Goal: Information Seeking & Learning: Learn about a topic

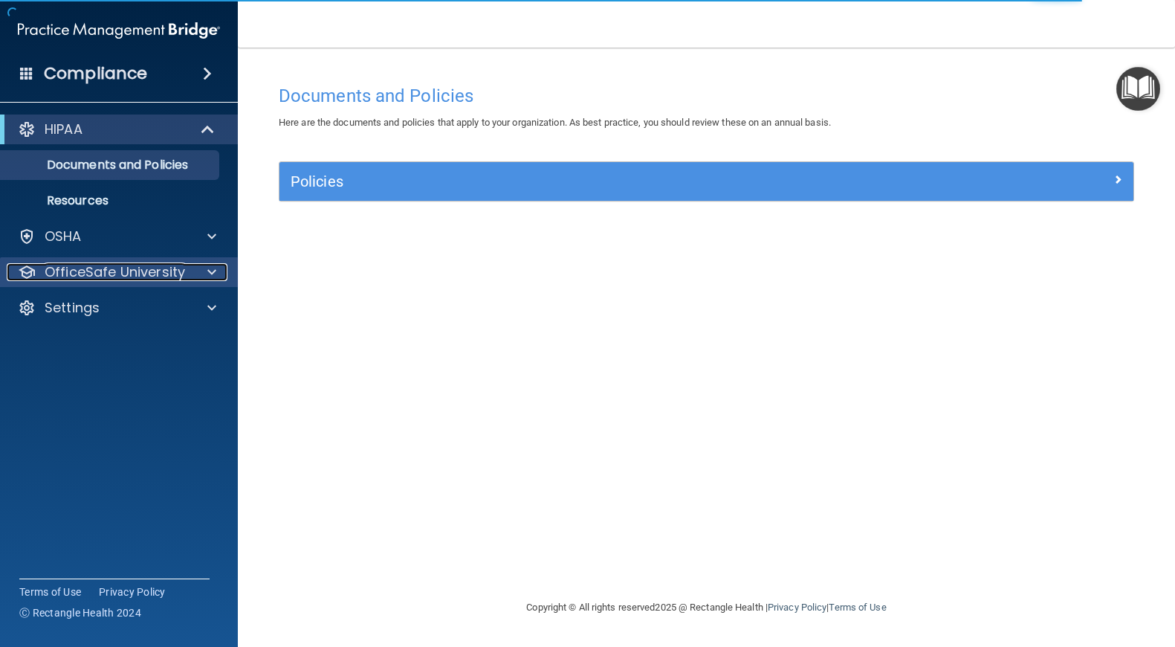
click at [213, 274] on span at bounding box center [211, 272] width 9 height 18
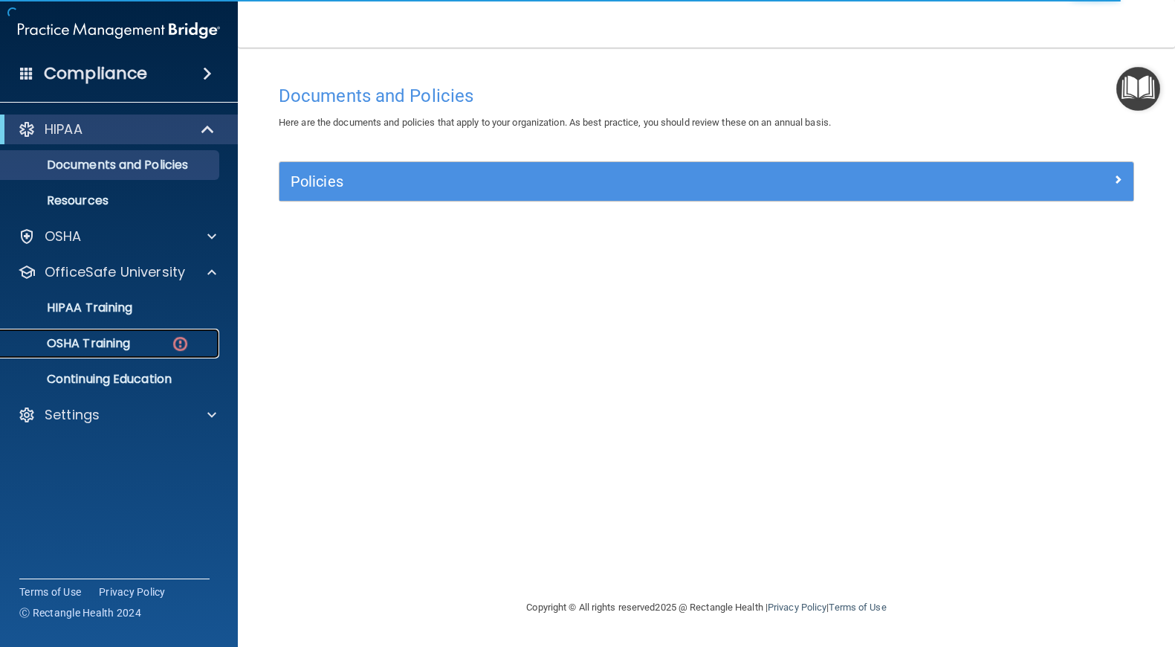
click at [182, 340] on img at bounding box center [180, 343] width 19 height 19
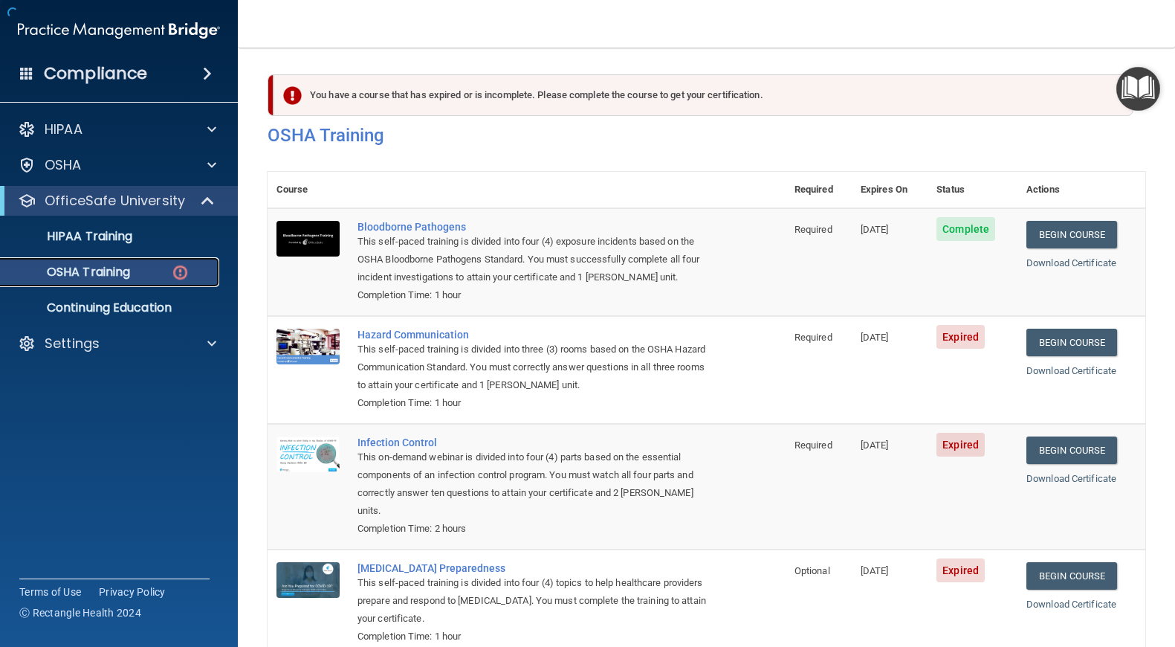
click at [130, 276] on p "OSHA Training" at bounding box center [70, 272] width 120 height 15
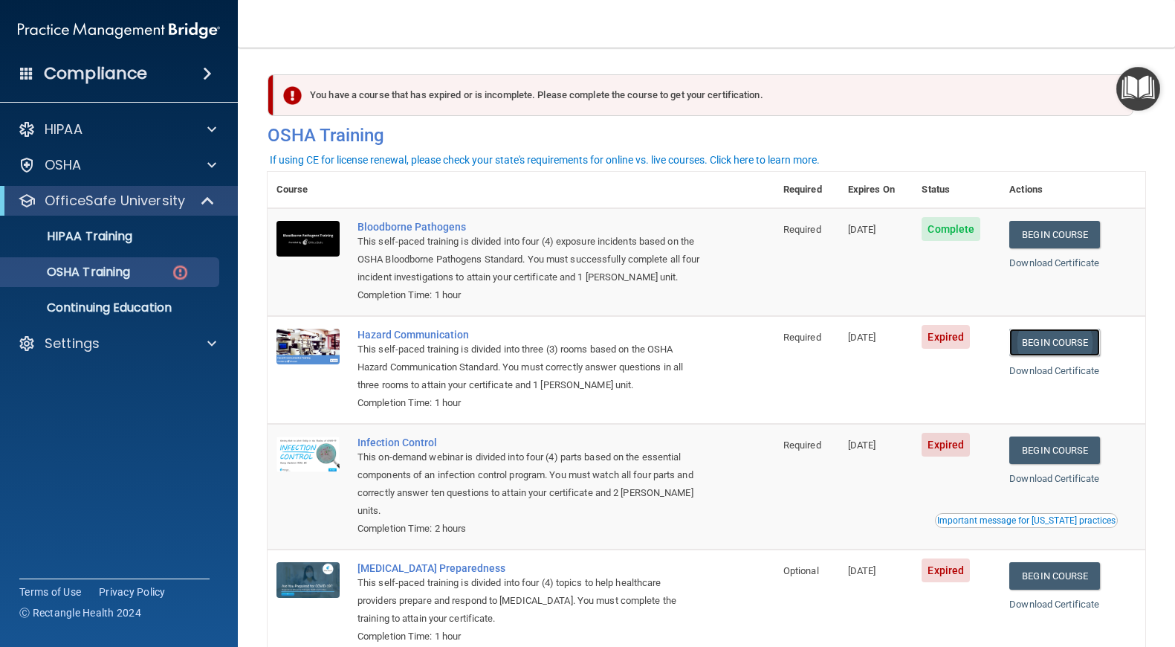
click at [1047, 346] on link "Begin Course" at bounding box center [1054, 341] width 91 height 27
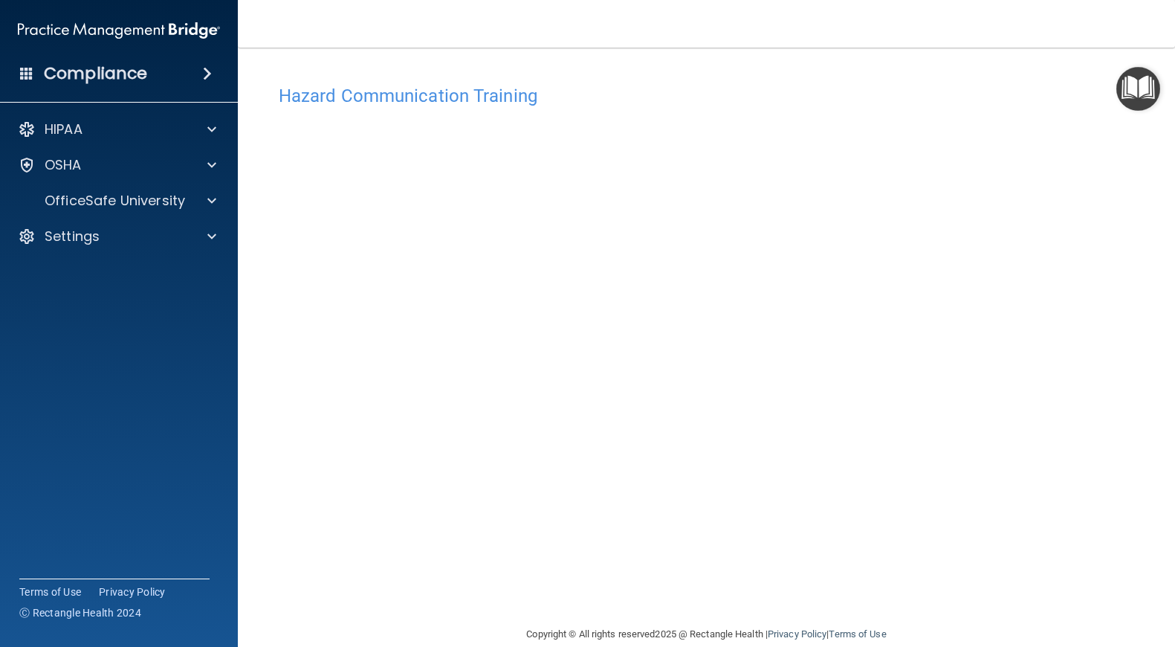
scroll to position [23, 0]
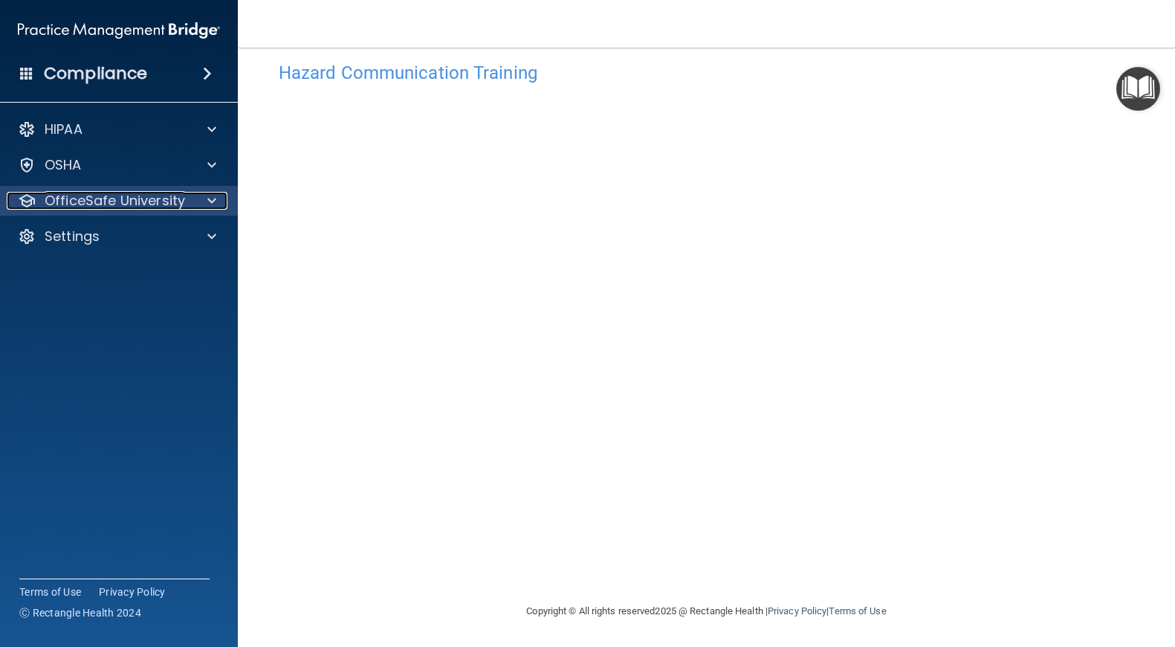
click at [215, 201] on span at bounding box center [211, 201] width 9 height 18
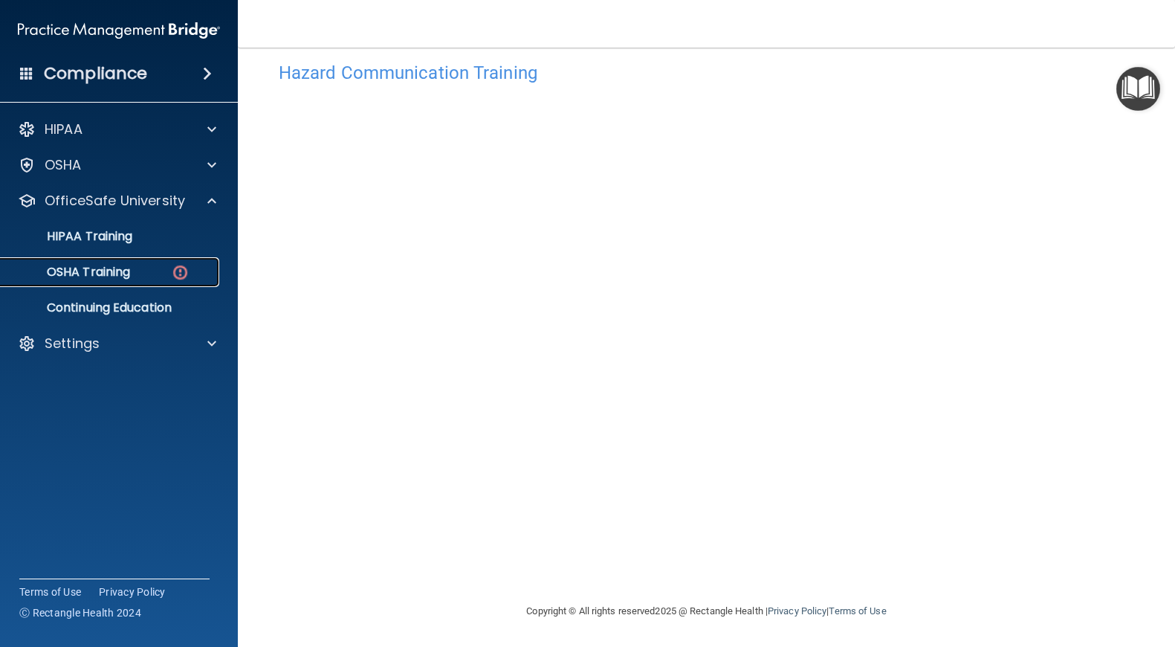
click at [123, 275] on p "OSHA Training" at bounding box center [70, 272] width 120 height 15
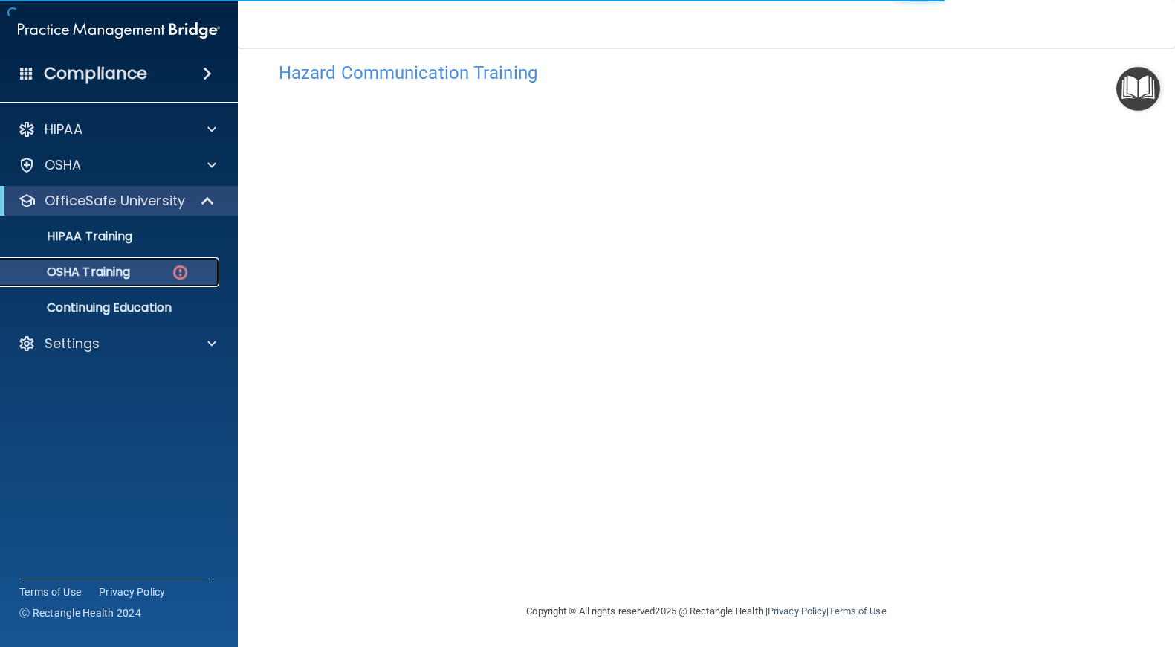
scroll to position [88, 0]
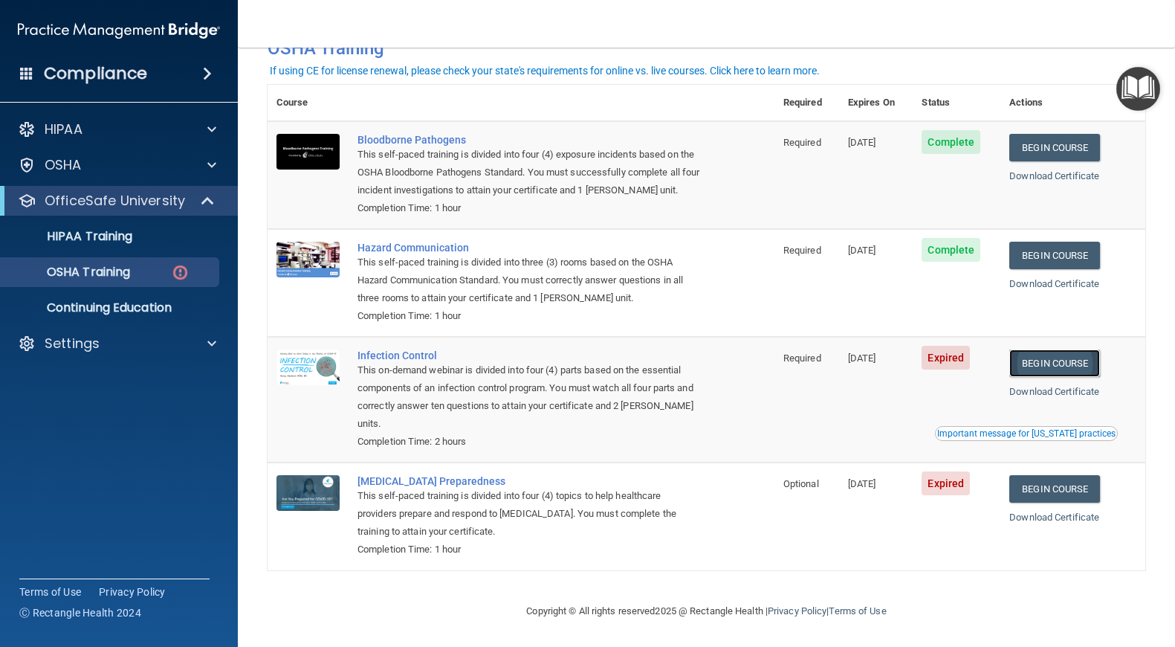
click at [1066, 362] on link "Begin Course" at bounding box center [1054, 362] width 91 height 27
click at [201, 243] on div "HIPAA Training" at bounding box center [111, 236] width 203 height 15
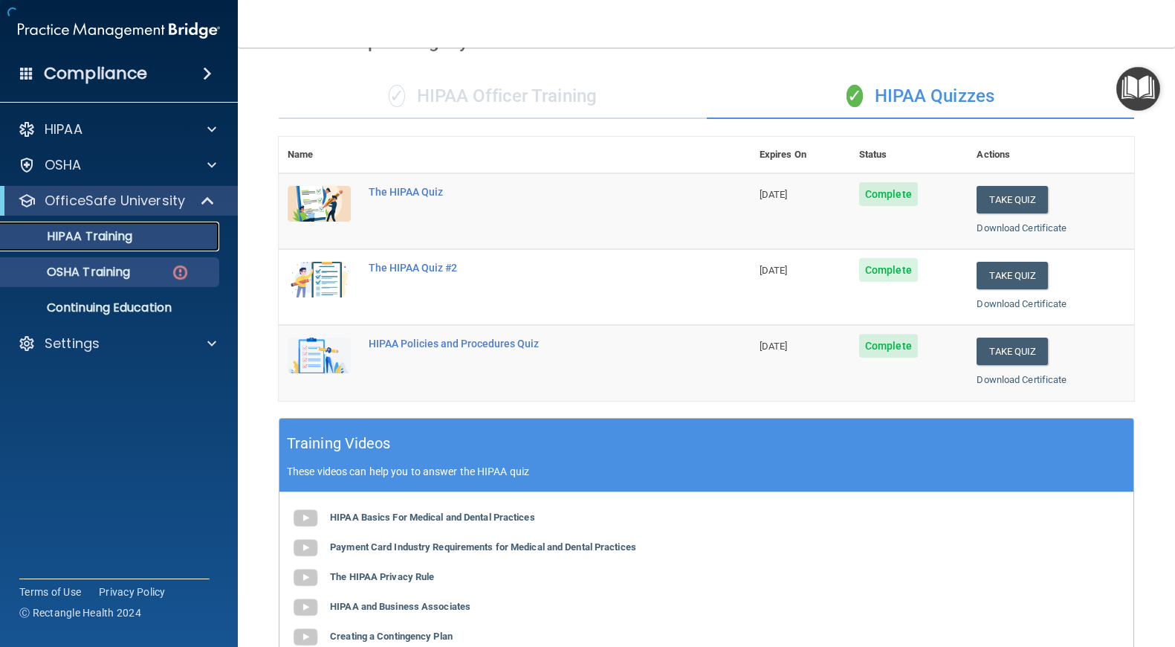
scroll to position [472, 0]
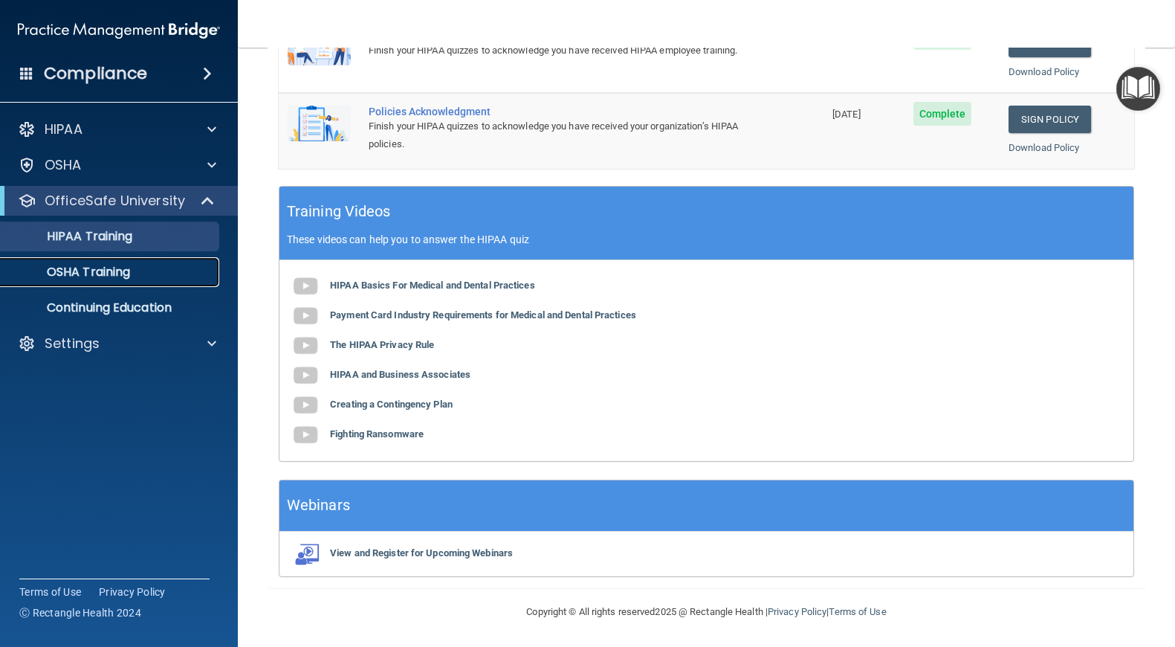
click at [169, 273] on div "OSHA Training" at bounding box center [111, 272] width 203 height 15
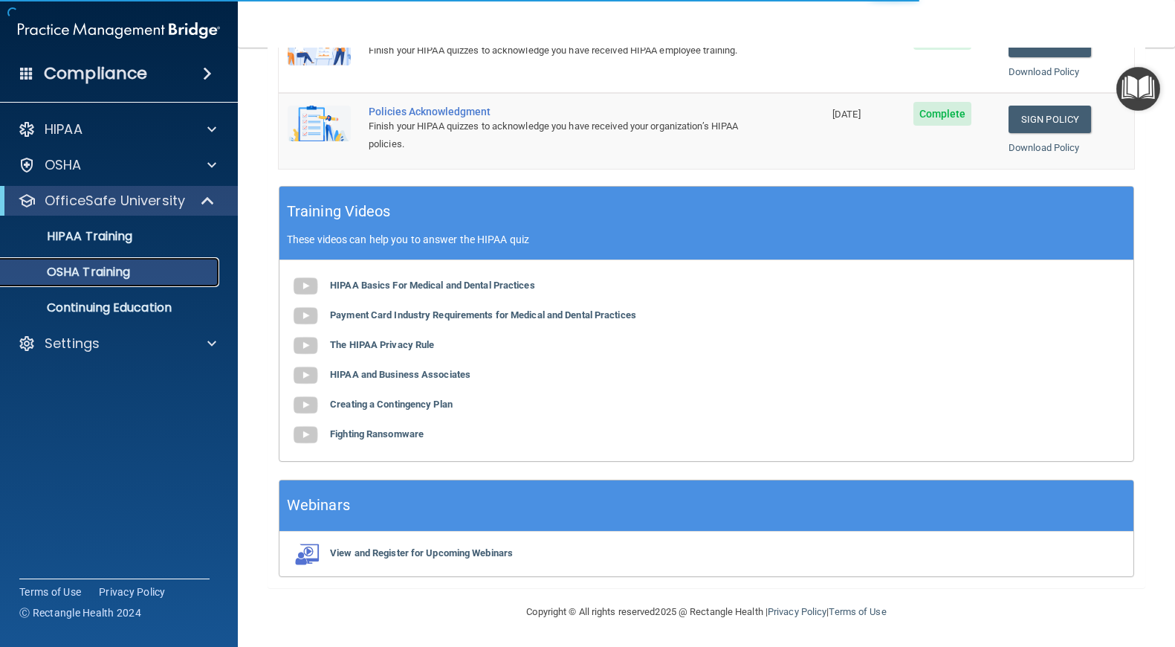
click at [123, 270] on p "OSHA Training" at bounding box center [70, 272] width 120 height 15
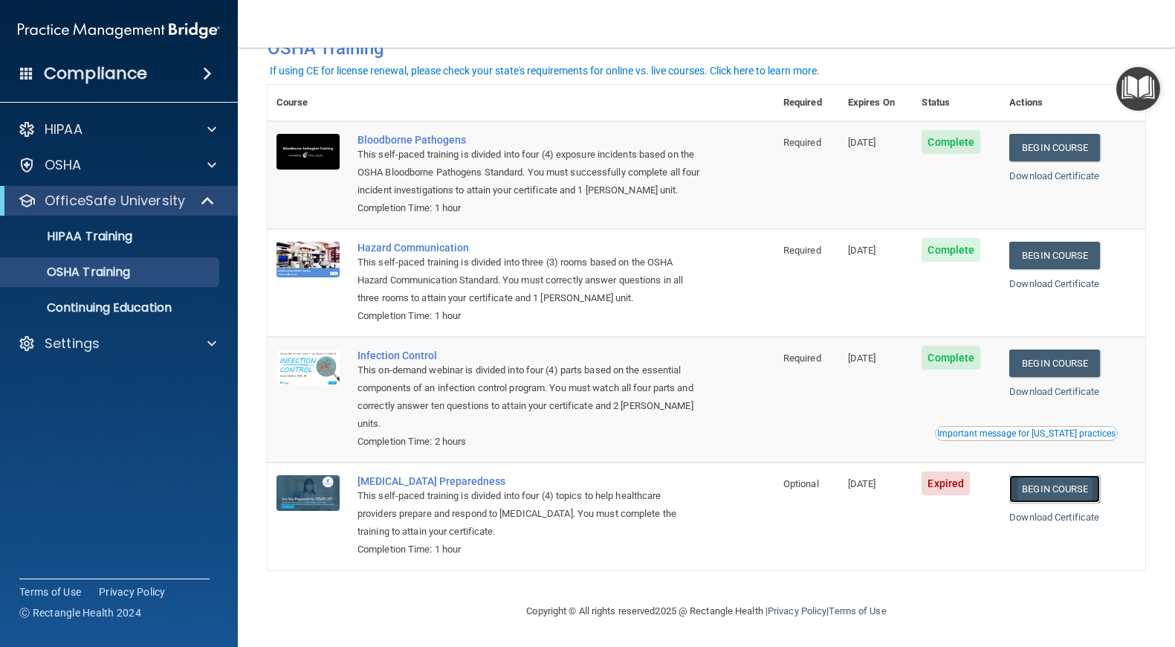
click at [1055, 486] on link "Begin Course" at bounding box center [1054, 488] width 91 height 27
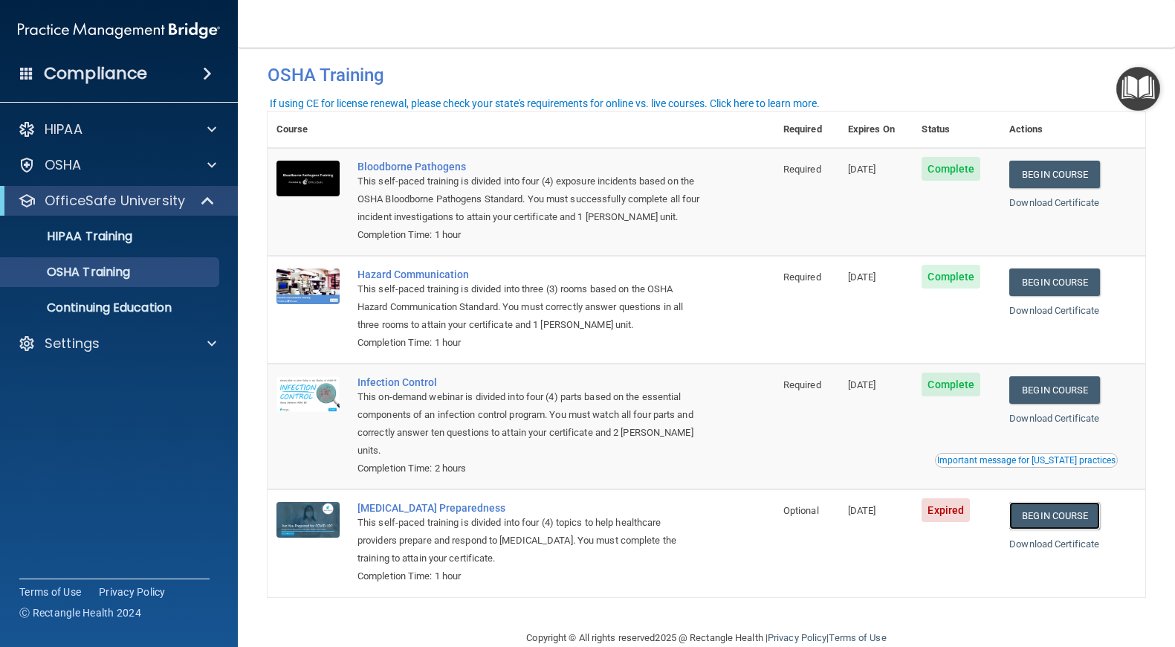
scroll to position [0, 0]
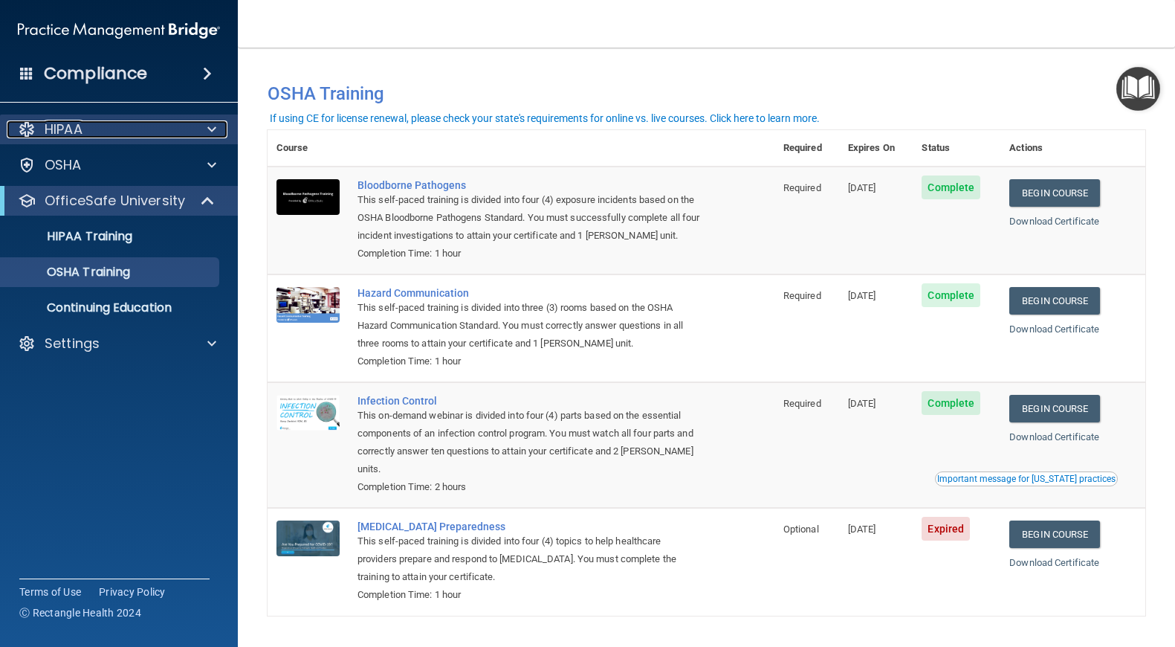
click at [210, 129] on span at bounding box center [211, 129] width 9 height 18
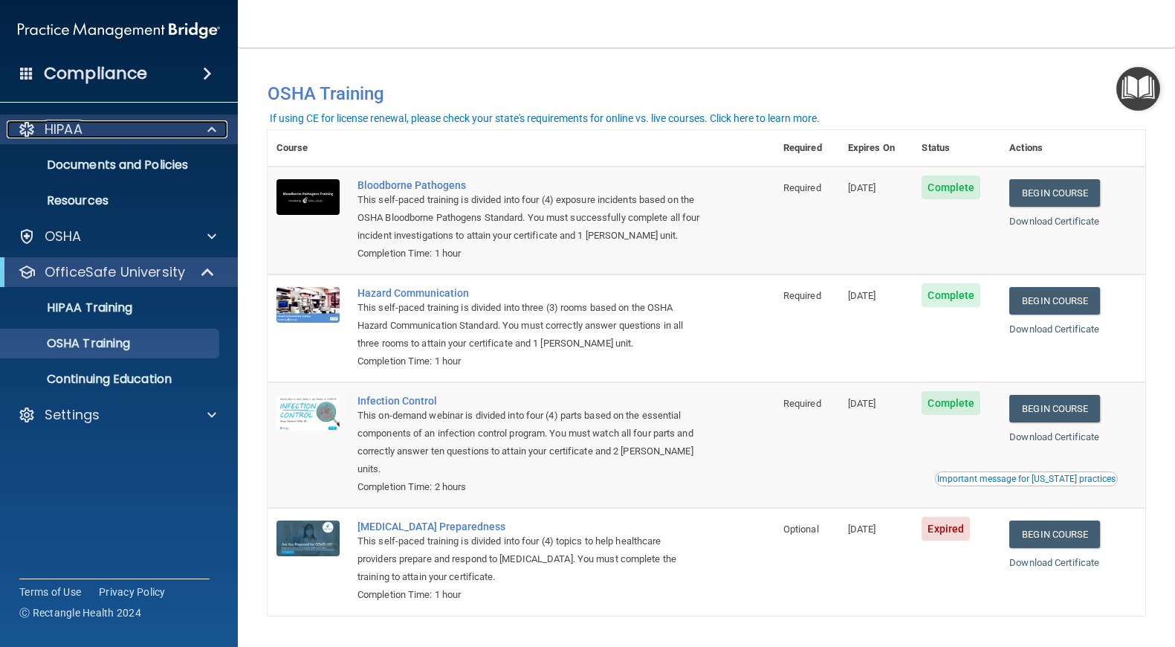
click at [215, 124] on span at bounding box center [211, 129] width 9 height 18
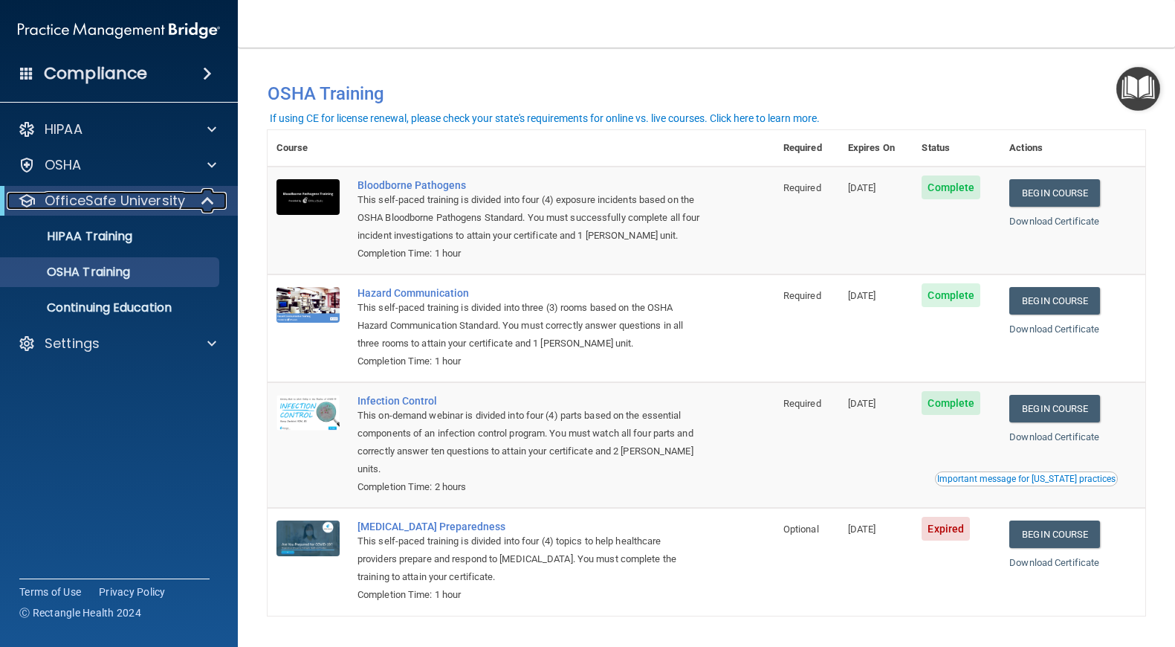
click at [207, 196] on span at bounding box center [209, 201] width 13 height 18
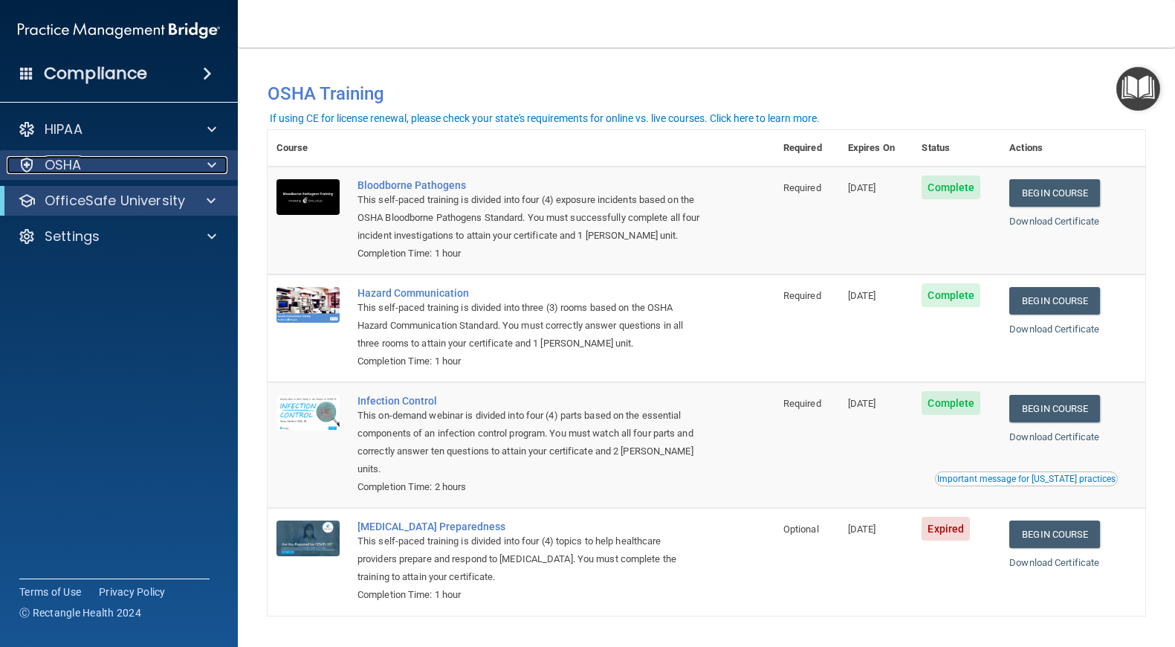
click at [213, 166] on span at bounding box center [211, 165] width 9 height 18
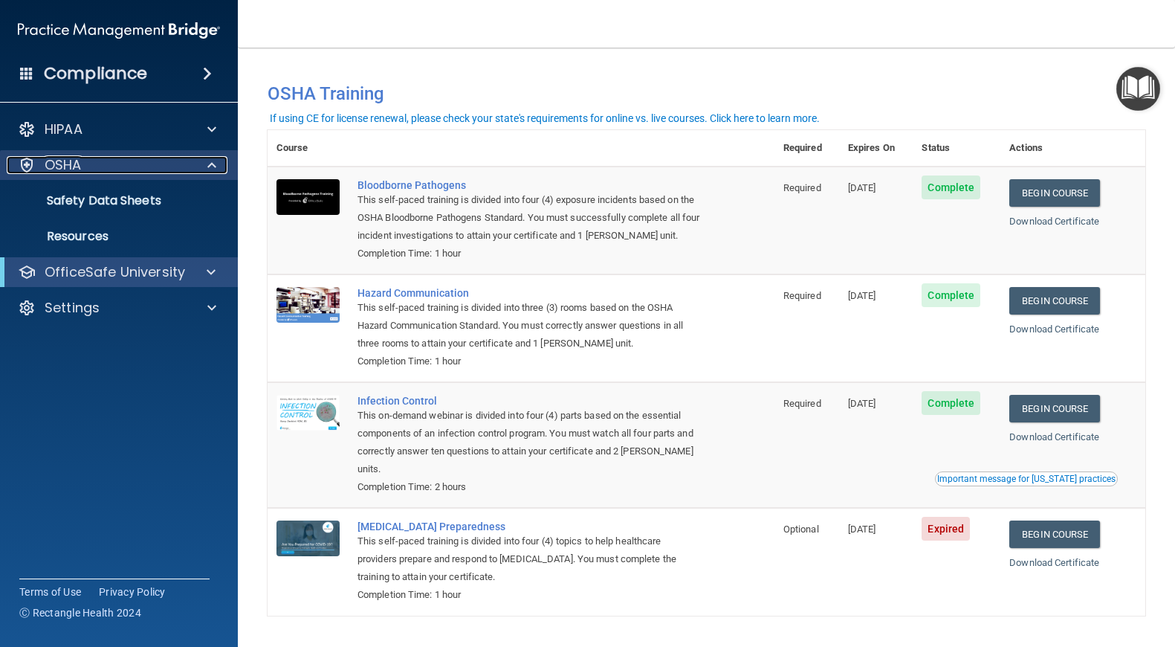
click at [213, 165] on span at bounding box center [211, 165] width 9 height 18
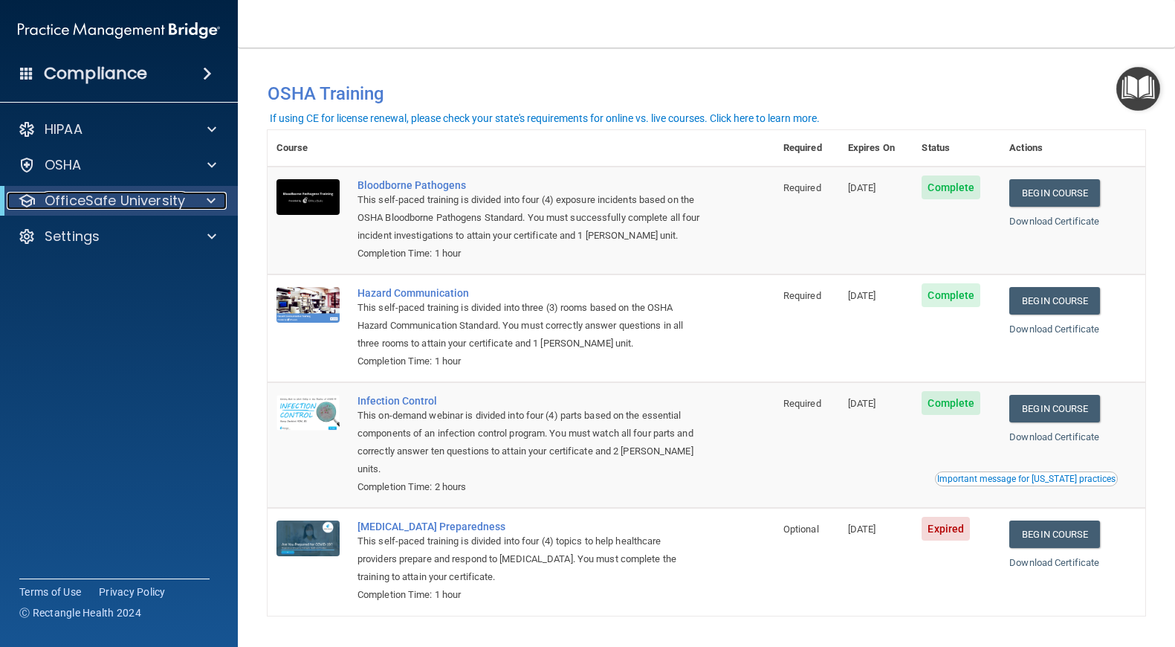
click at [216, 204] on div at bounding box center [208, 201] width 36 height 18
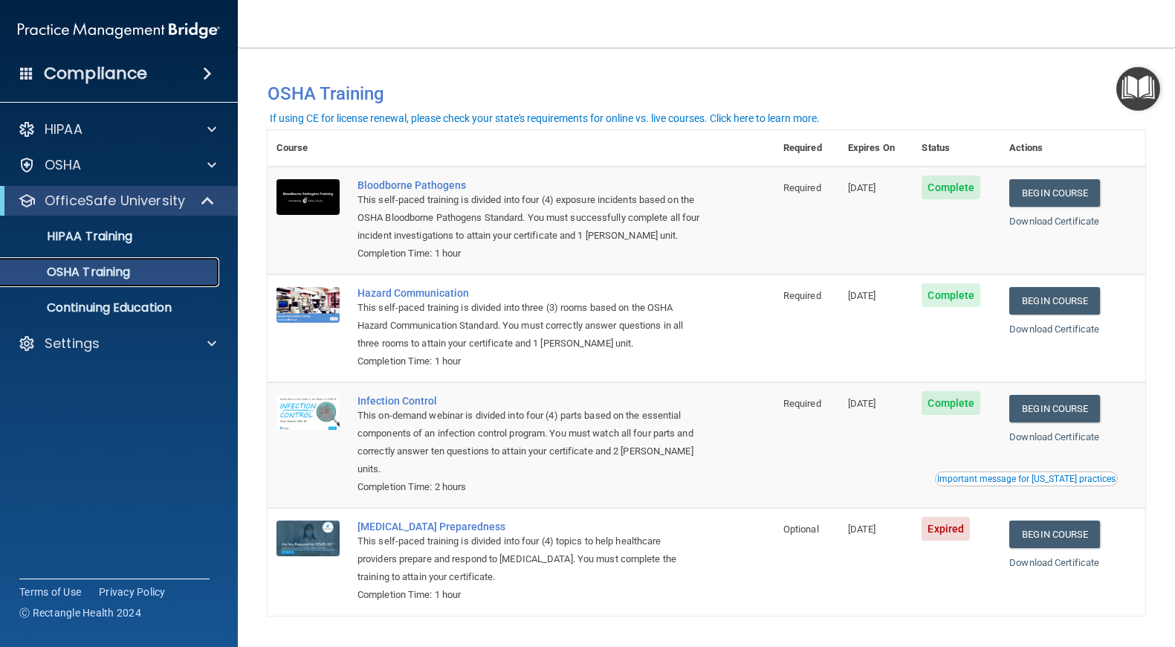
click at [169, 273] on div "OSHA Training" at bounding box center [111, 272] width 203 height 15
click at [169, 238] on div "HIPAA Training" at bounding box center [111, 236] width 203 height 15
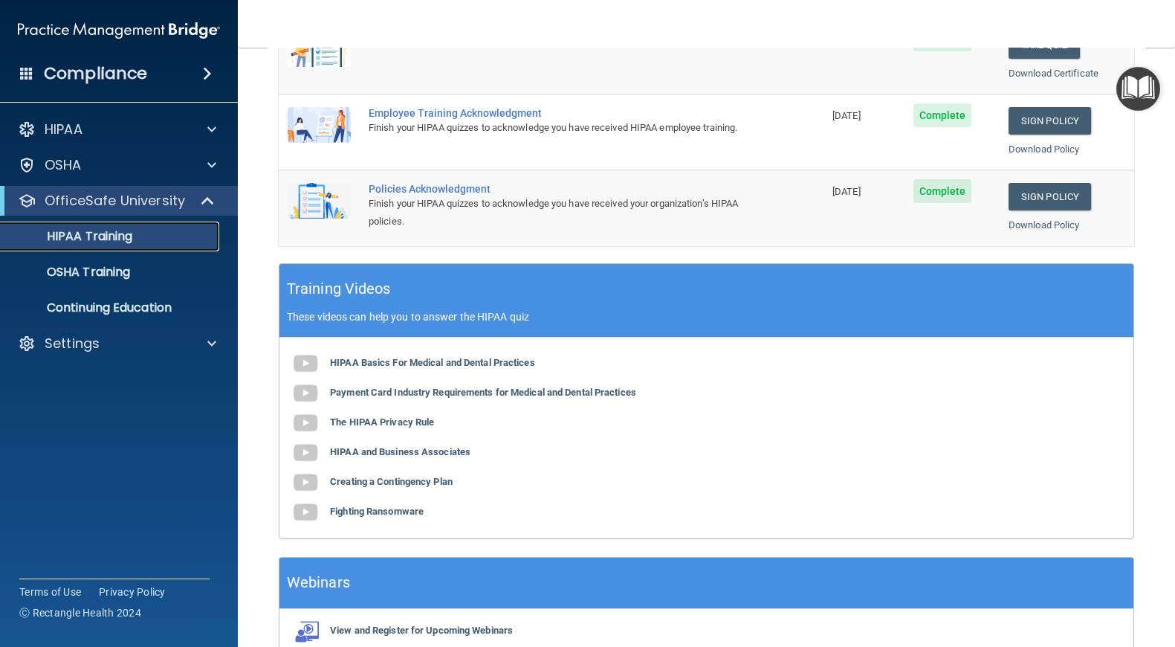
scroll to position [399, 0]
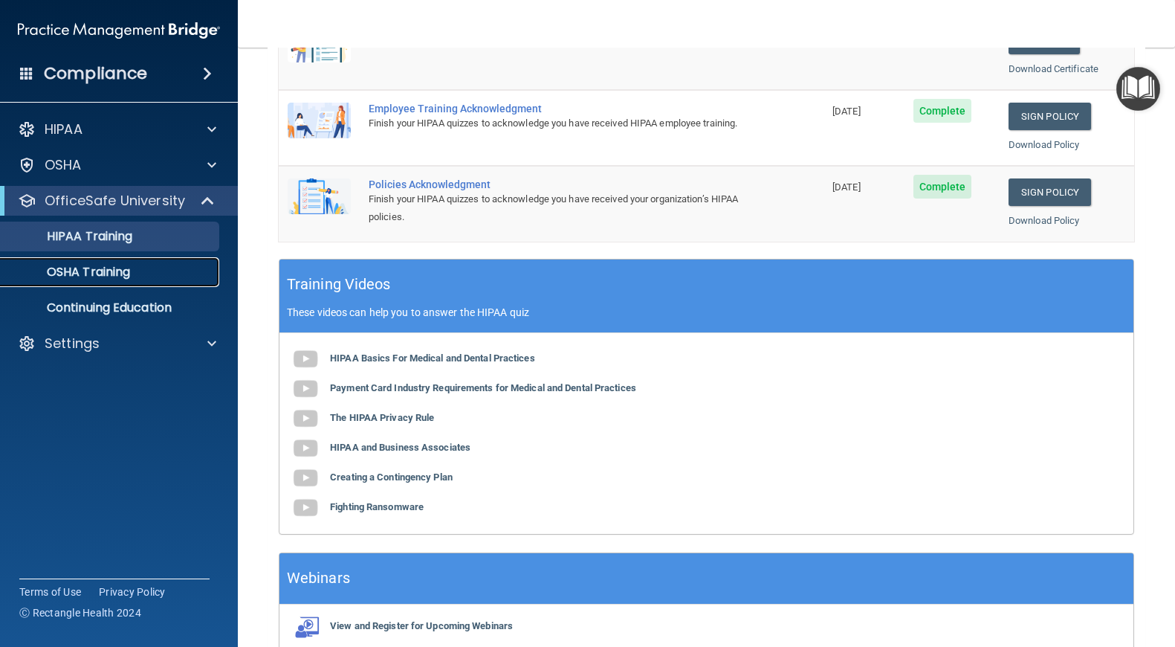
click at [130, 276] on p "OSHA Training" at bounding box center [70, 272] width 120 height 15
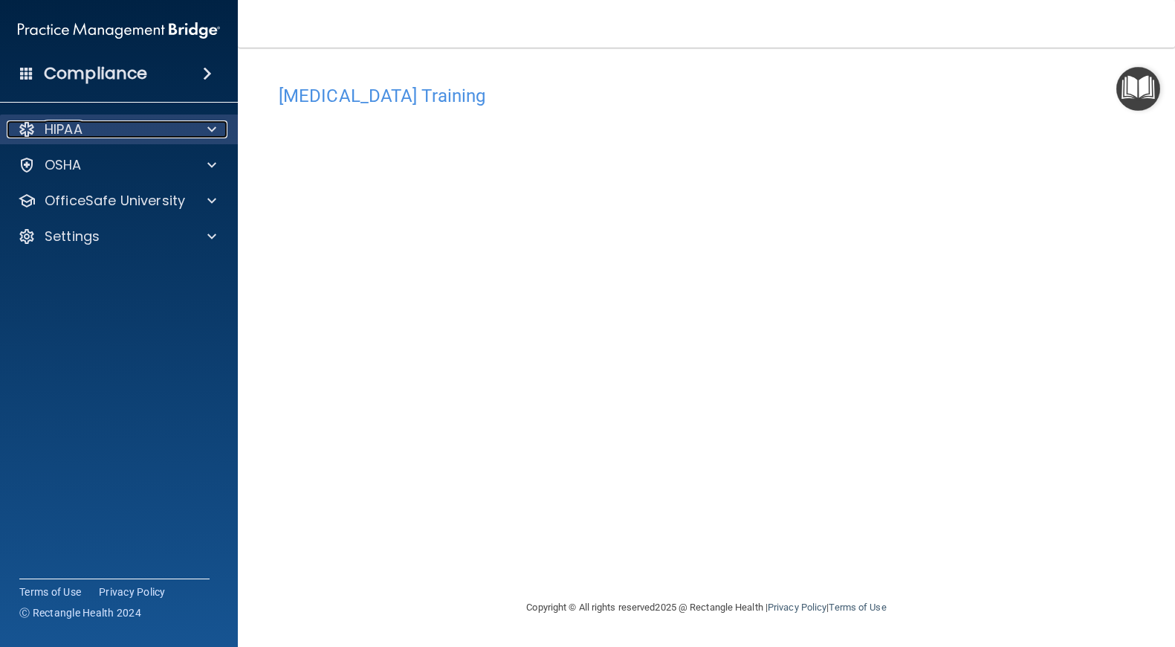
click at [209, 132] on span at bounding box center [211, 129] width 9 height 18
